Goal: Check status

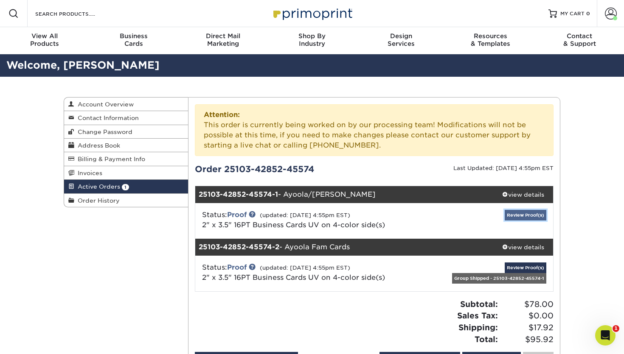
click at [513, 215] on link "Review Proof(s)" at bounding box center [526, 215] width 42 height 11
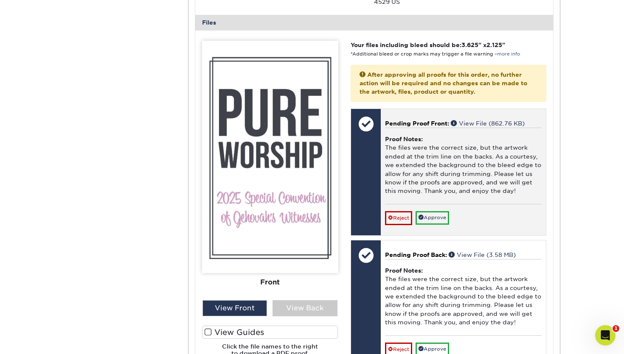
scroll to position [412, 0]
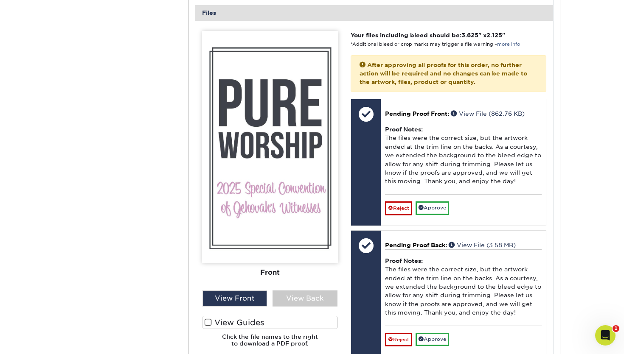
click at [205, 318] on label "View Guides" at bounding box center [270, 322] width 136 height 13
click at [0, 0] on input "View Guides" at bounding box center [0, 0] width 0 height 0
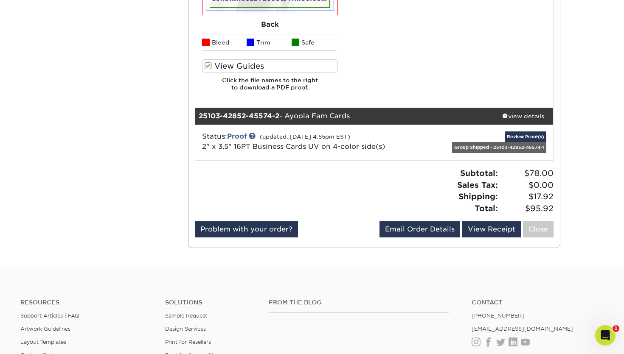
scroll to position [993, 0]
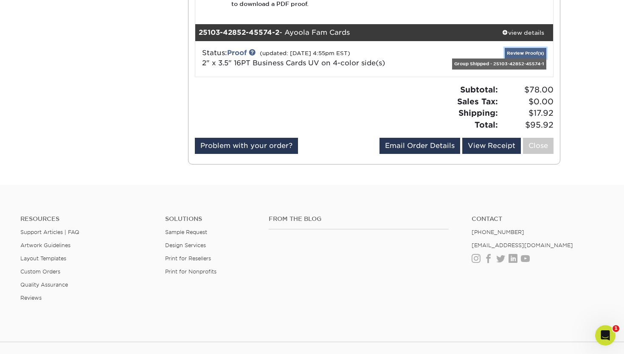
click at [516, 48] on link "Review Proof(s)" at bounding box center [526, 53] width 42 height 11
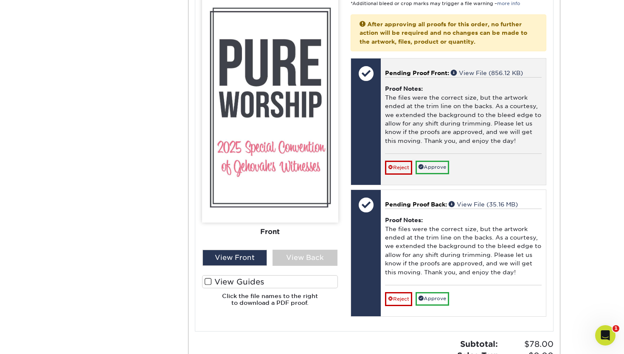
scroll to position [1291, 0]
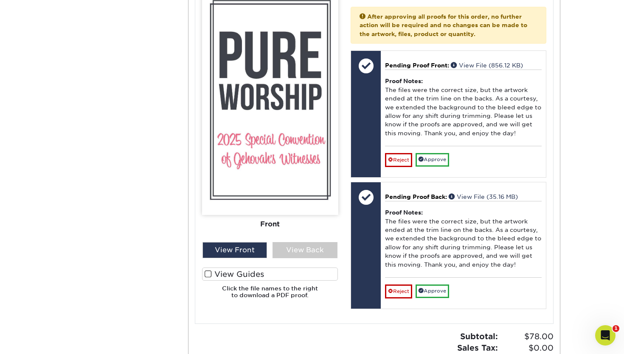
click at [206, 270] on span at bounding box center [208, 274] width 7 height 8
click at [0, 0] on input "View Guides" at bounding box center [0, 0] width 0 height 0
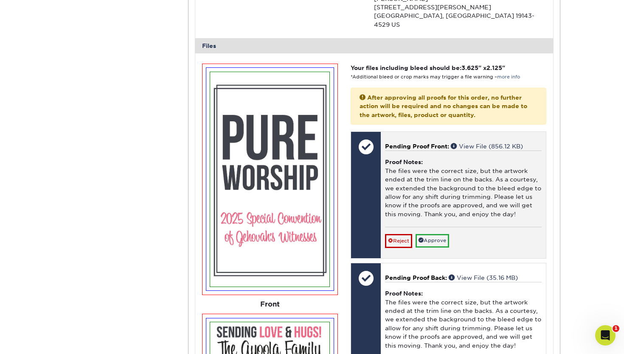
scroll to position [1206, 0]
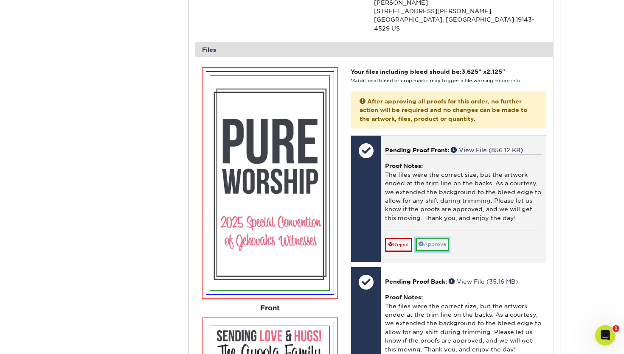
click at [442, 238] on link "Approve" at bounding box center [433, 244] width 34 height 13
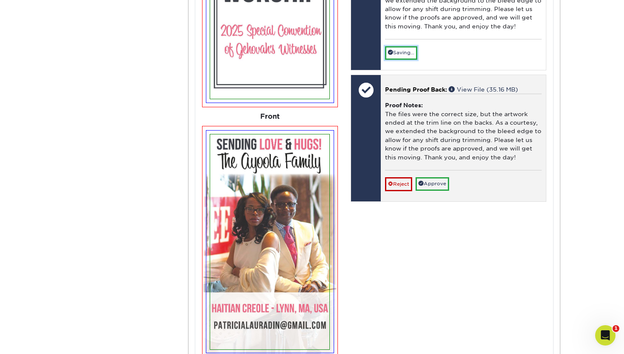
scroll to position [1431, 0]
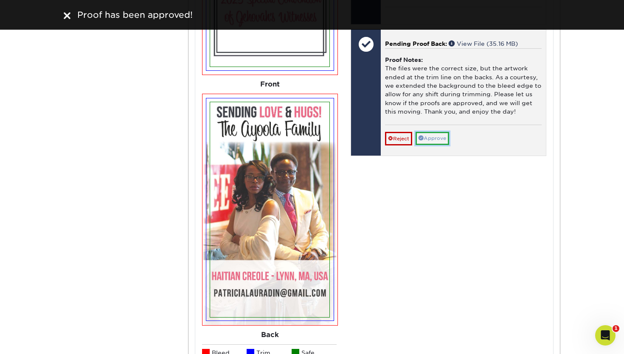
click at [441, 132] on link "Approve" at bounding box center [433, 138] width 34 height 13
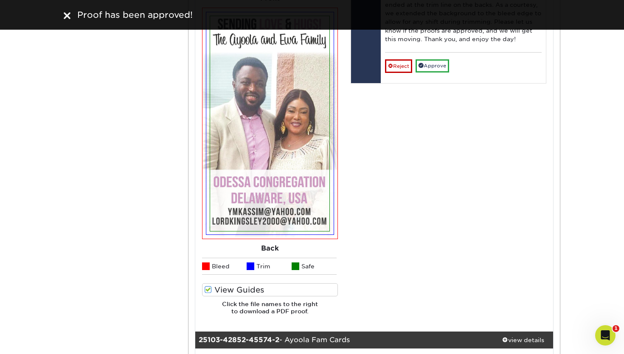
scroll to position [636, 0]
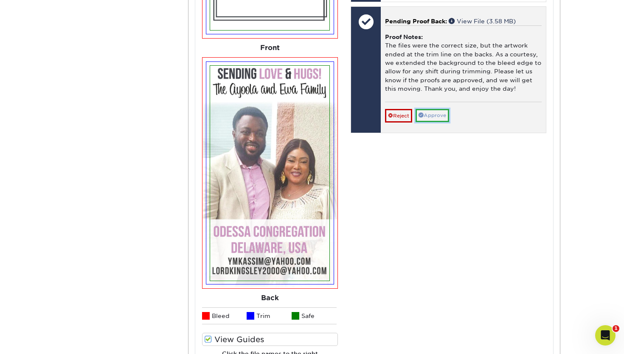
click at [441, 109] on link "Approve" at bounding box center [433, 115] width 34 height 13
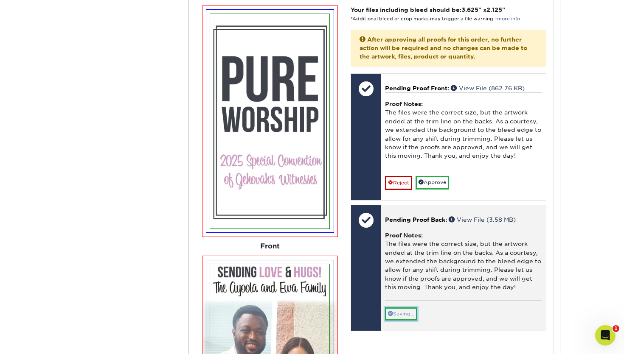
scroll to position [433, 0]
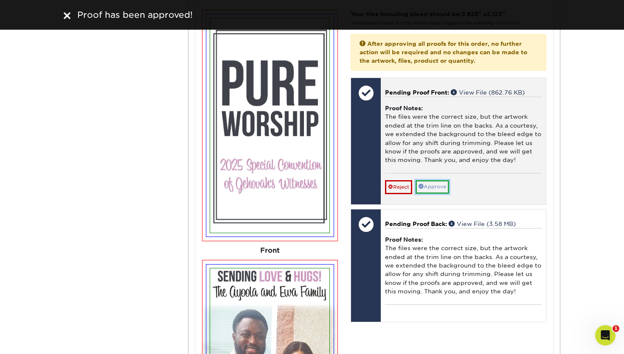
click at [443, 182] on link "Approve" at bounding box center [433, 186] width 34 height 13
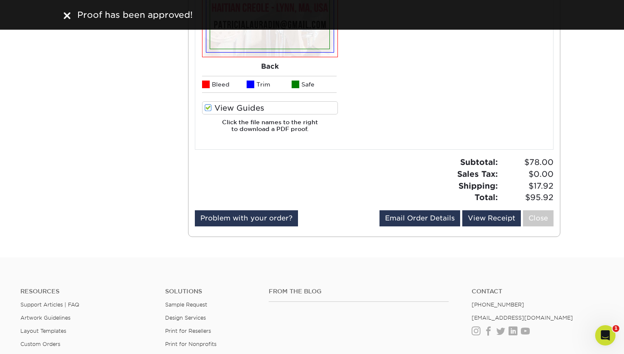
scroll to position [1783, 0]
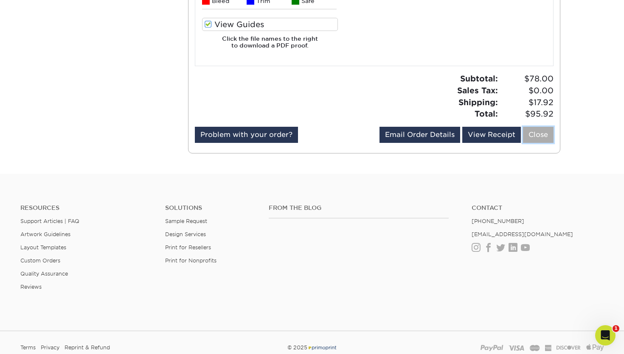
click at [549, 127] on link "Close" at bounding box center [538, 135] width 31 height 16
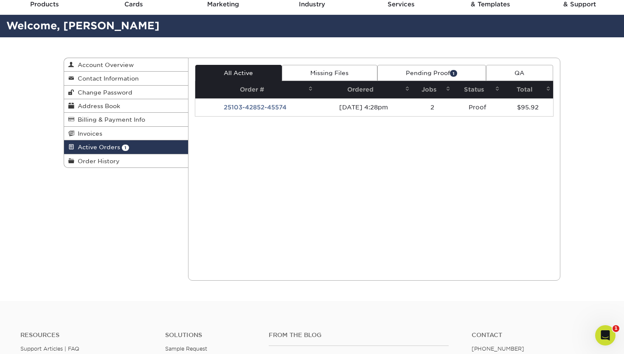
scroll to position [0, 0]
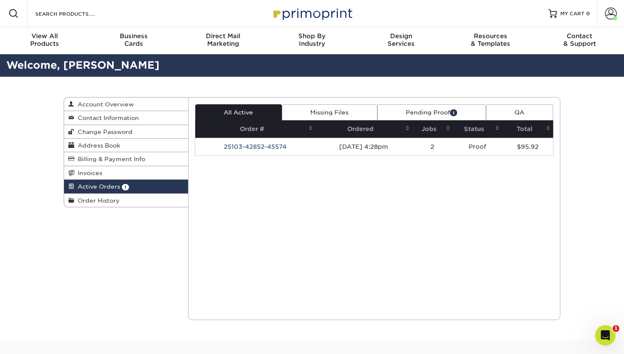
click at [404, 116] on link "Pending Proof 1" at bounding box center [431, 112] width 109 height 16
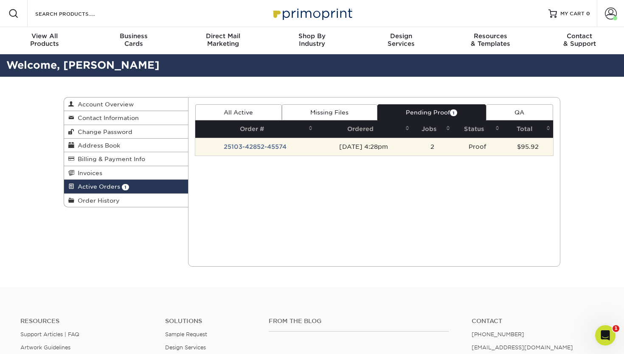
click at [378, 154] on td "[DATE] 4:28pm" at bounding box center [363, 147] width 97 height 18
